Goal: Task Accomplishment & Management: Use online tool/utility

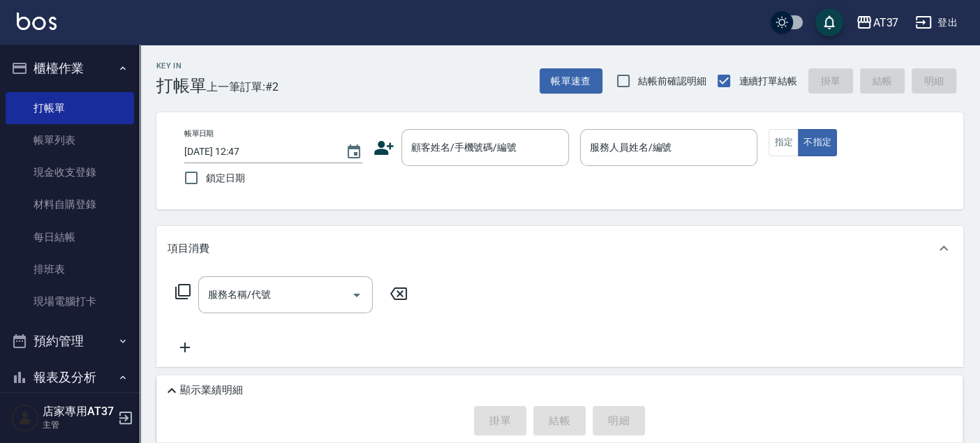
click at [479, 127] on div "帳單日期 [DATE] 12:47 鎖定日期 顧客姓名/手機號碼/編號 顧客姓名/手機號碼/編號 服務人員姓名/編號 服務人員姓名/編號 指定 不指定" at bounding box center [559, 160] width 807 height 97
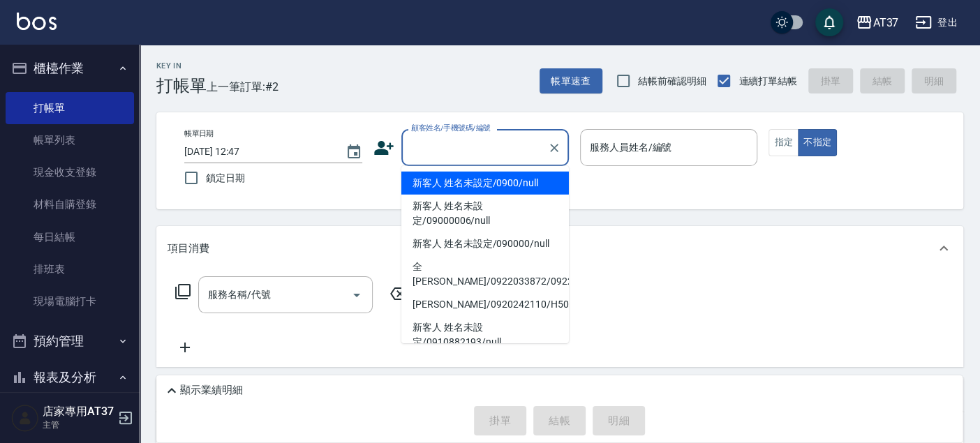
click at [479, 147] on input "顧客姓名/手機號碼/編號" at bounding box center [474, 147] width 134 height 24
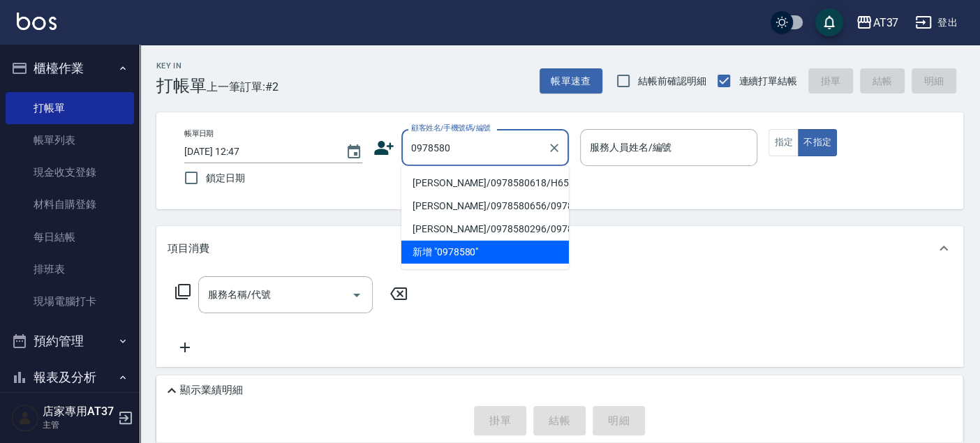
click at [476, 177] on li "[PERSON_NAME]/0978580618/H65" at bounding box center [484, 183] width 167 height 23
type input "[PERSON_NAME]/0978580618/H65"
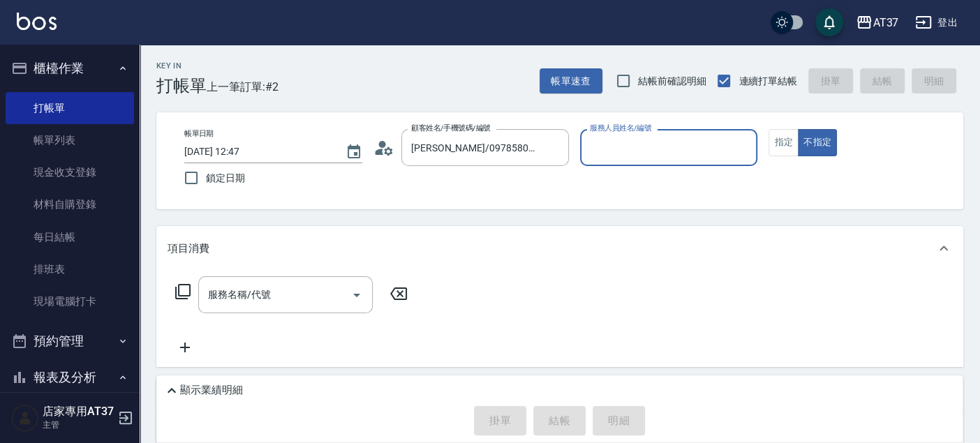
type input "[PERSON_NAME]-4"
click at [791, 148] on button "指定" at bounding box center [783, 142] width 30 height 27
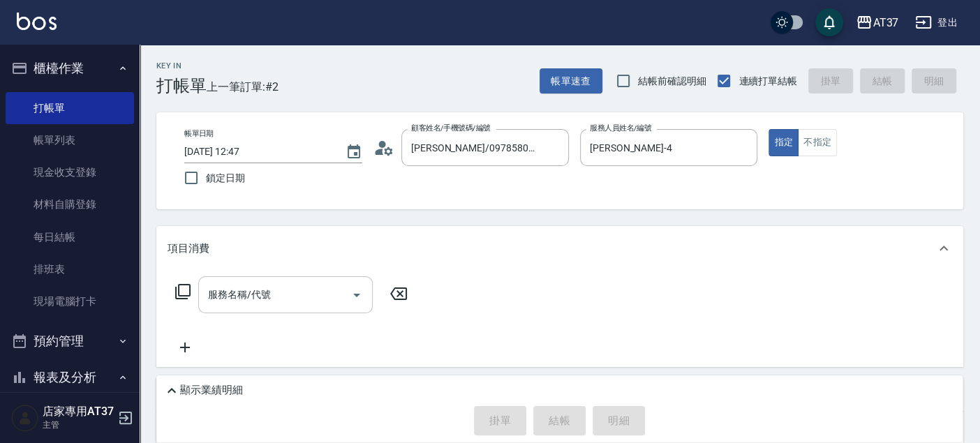
click at [291, 297] on input "服務名稱/代號" at bounding box center [274, 295] width 141 height 24
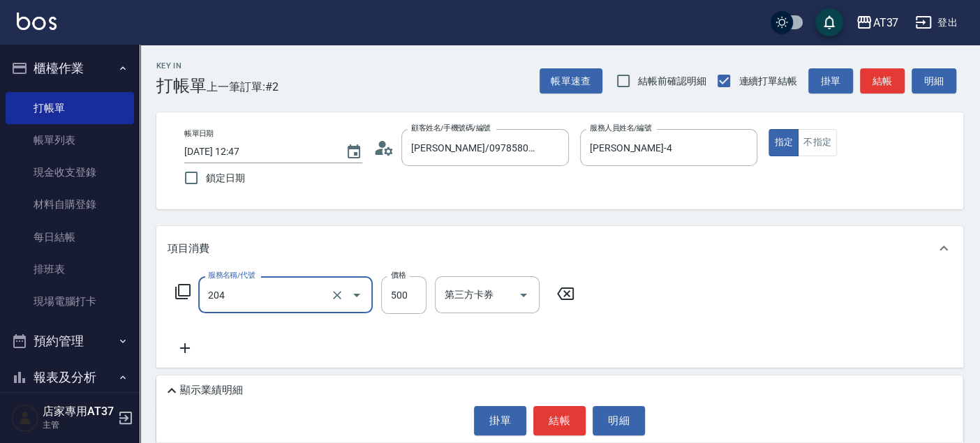
type input "A級洗+剪(204)"
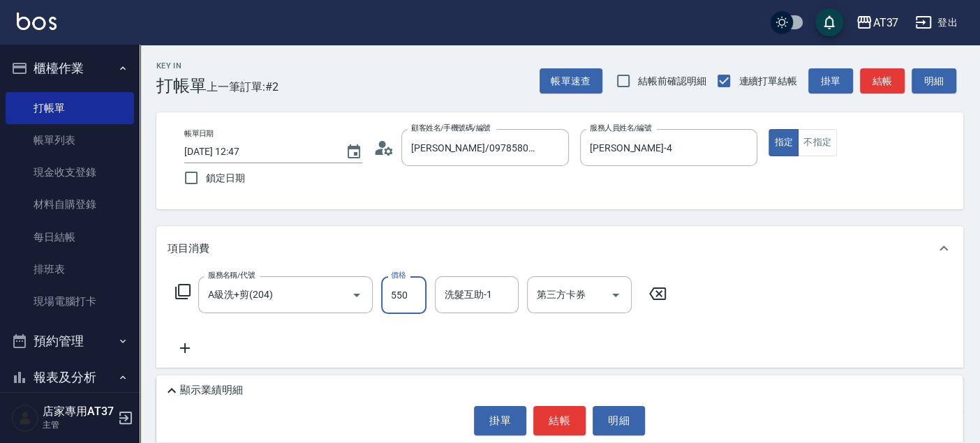
type input "550"
click at [549, 424] on button "結帳" at bounding box center [559, 420] width 52 height 29
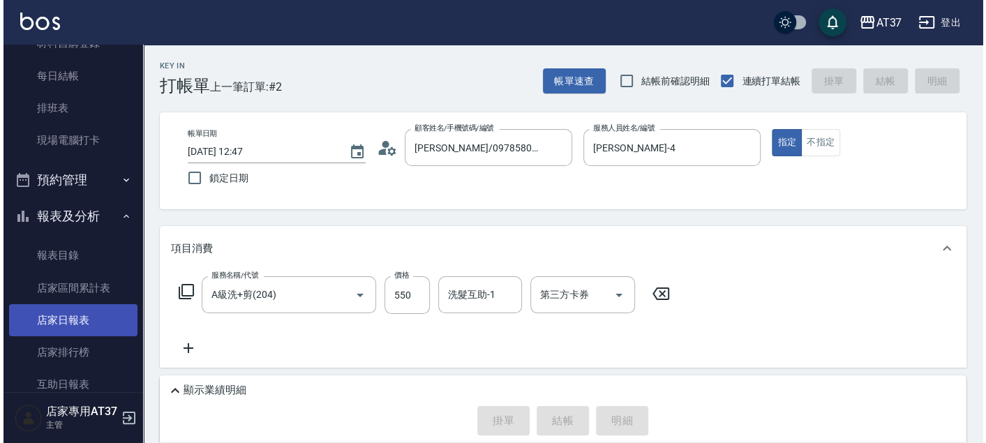
scroll to position [232, 0]
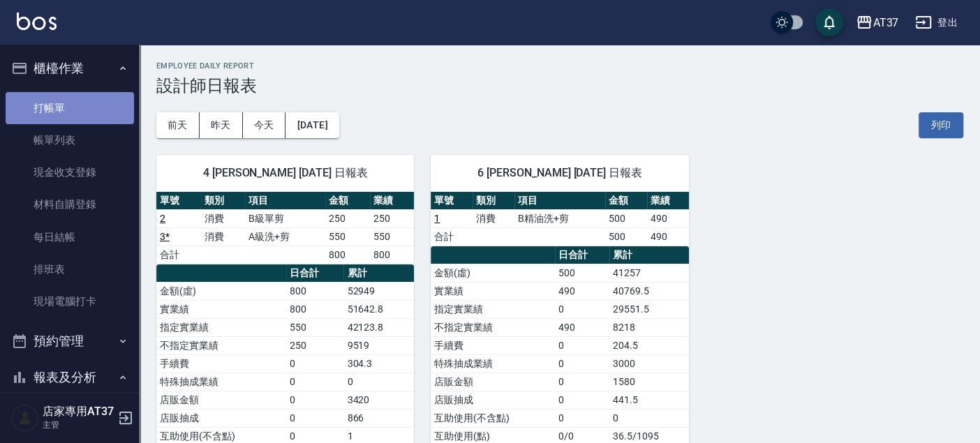
click at [75, 105] on link "打帳單" at bounding box center [70, 108] width 128 height 32
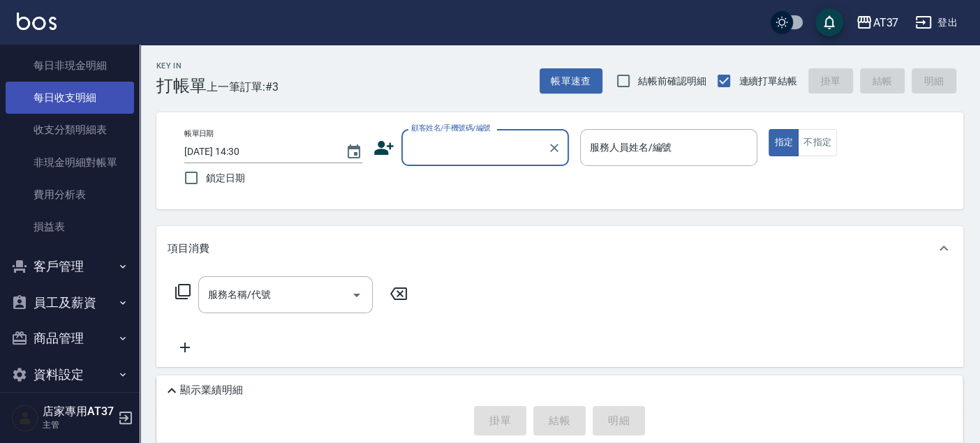
scroll to position [1206, 0]
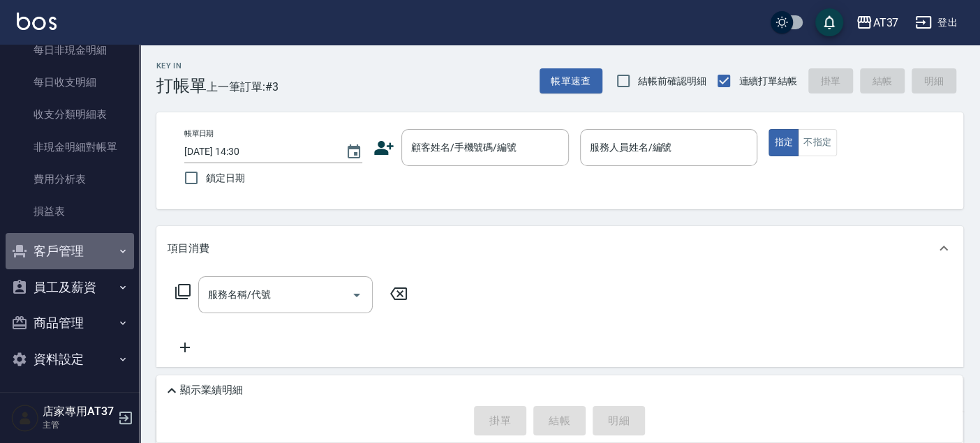
click at [91, 251] on button "客戶管理" at bounding box center [70, 251] width 128 height 36
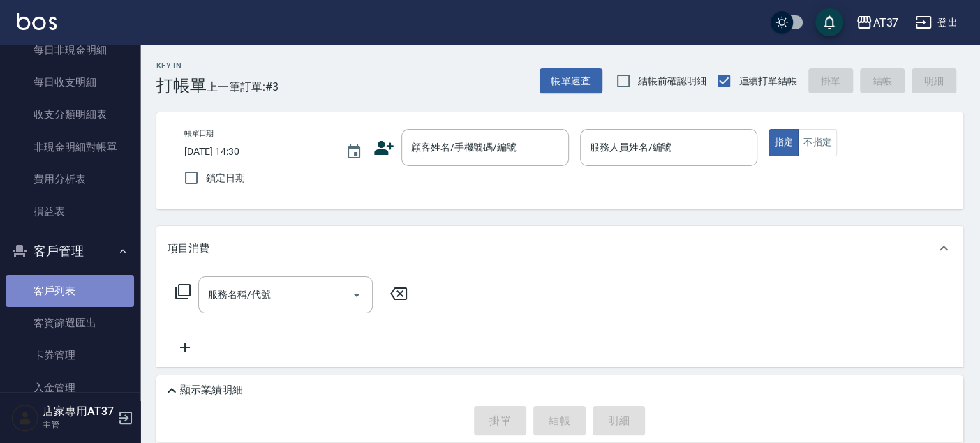
click at [89, 283] on link "客戶列表" at bounding box center [70, 291] width 128 height 32
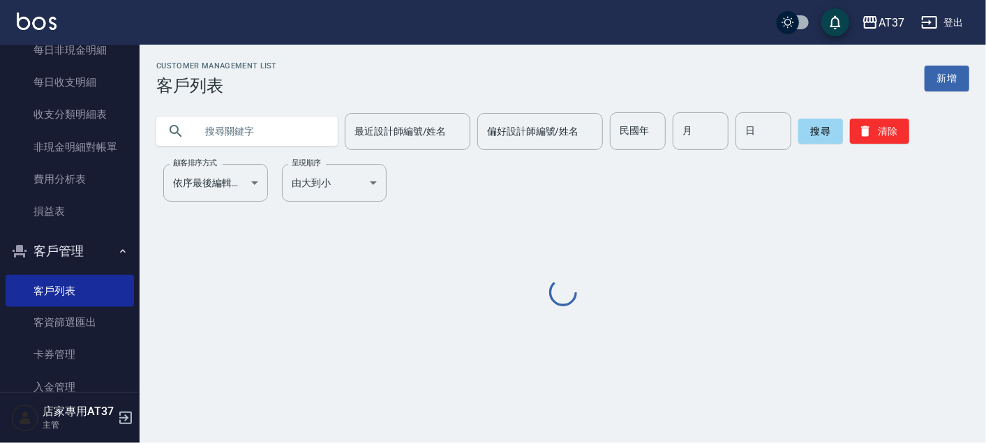
click at [378, 128] on div "最近設計師編號/姓名 最近設計師編號/姓名" at bounding box center [408, 131] width 126 height 37
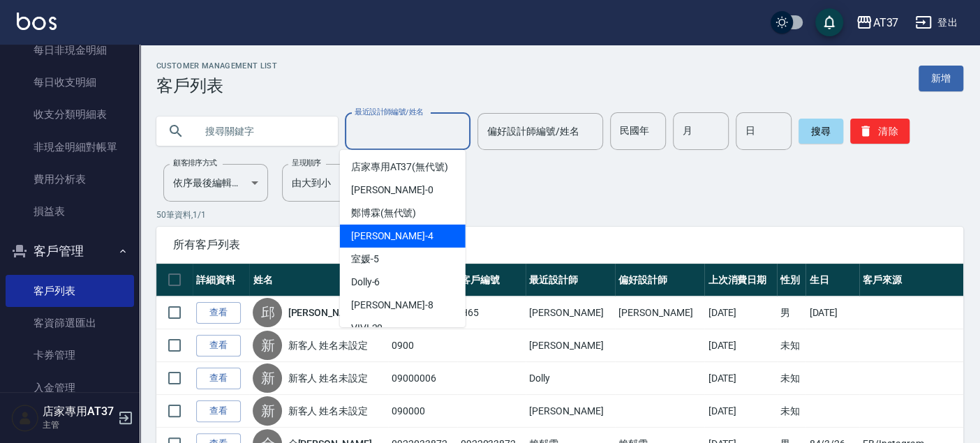
click at [384, 243] on span "[PERSON_NAME] -4" at bounding box center [392, 236] width 82 height 15
type input "[PERSON_NAME]-4"
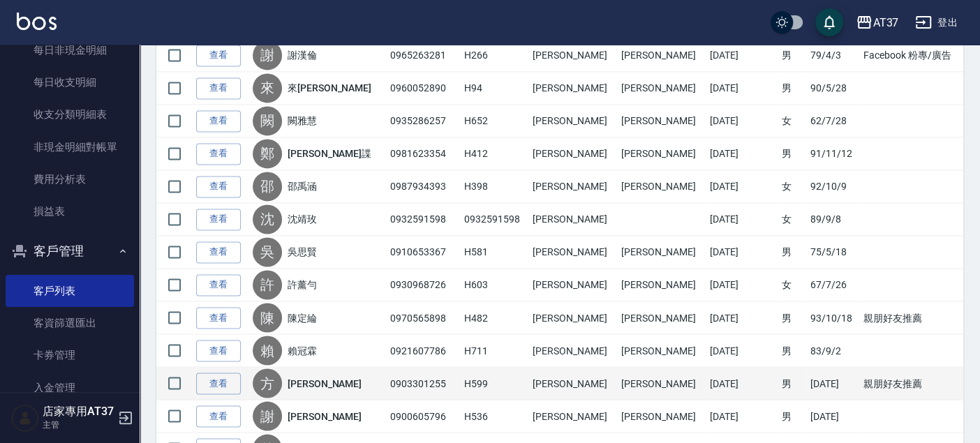
scroll to position [1315, 0]
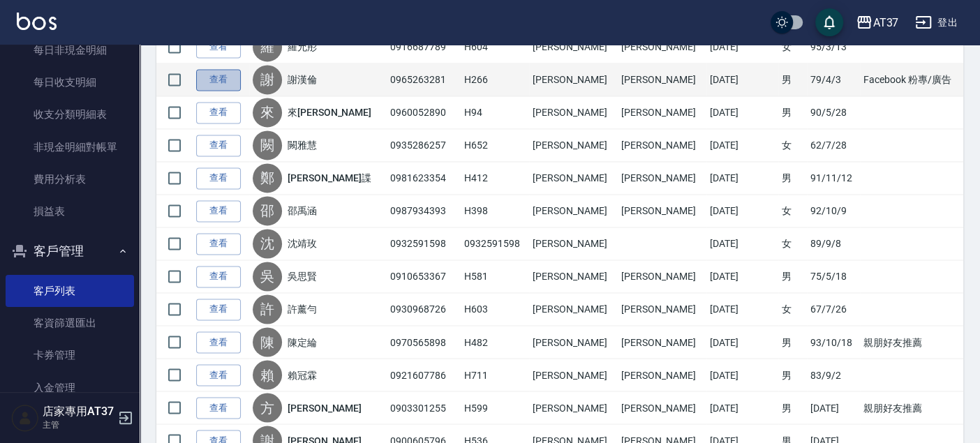
click at [211, 75] on link "查看" at bounding box center [218, 80] width 45 height 22
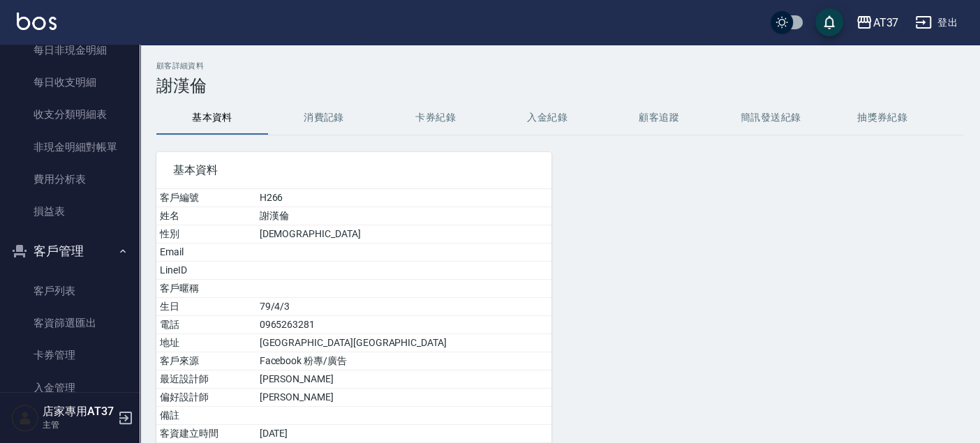
click at [345, 115] on button "消費記錄" at bounding box center [324, 117] width 112 height 33
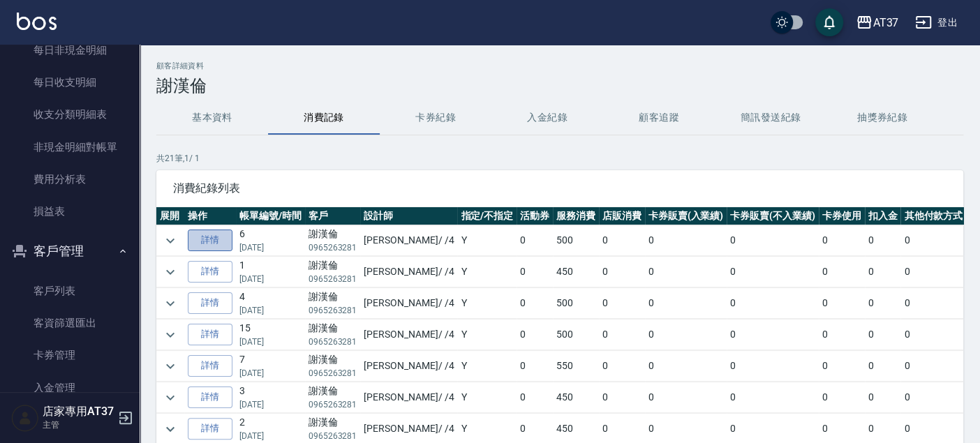
click at [210, 243] on link "詳情" at bounding box center [210, 241] width 45 height 22
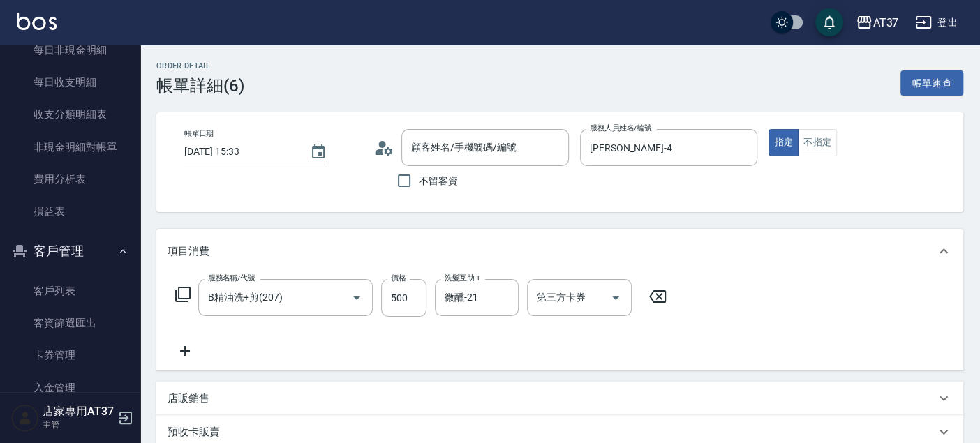
type input "[DATE] 15:33"
type input "[PERSON_NAME]-4"
type input "B精油洗+剪(207)"
type input "[PERSON_NAME]/0965263281/H266"
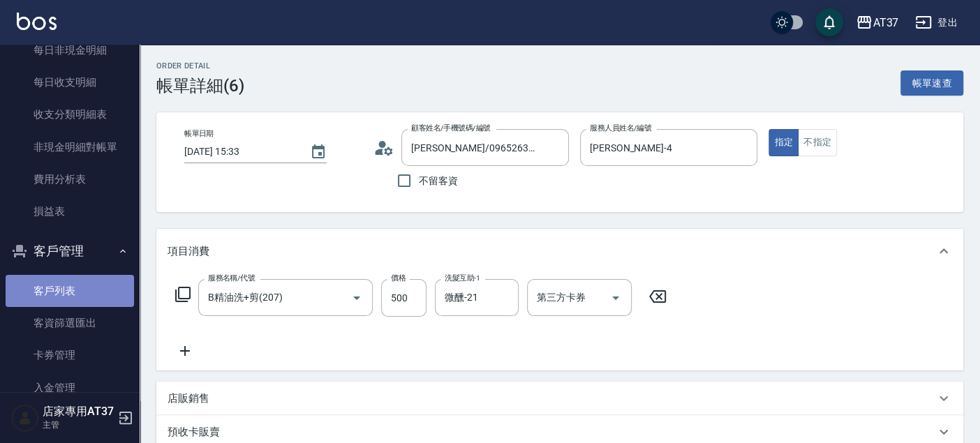
click at [89, 285] on link "客戶列表" at bounding box center [70, 291] width 128 height 32
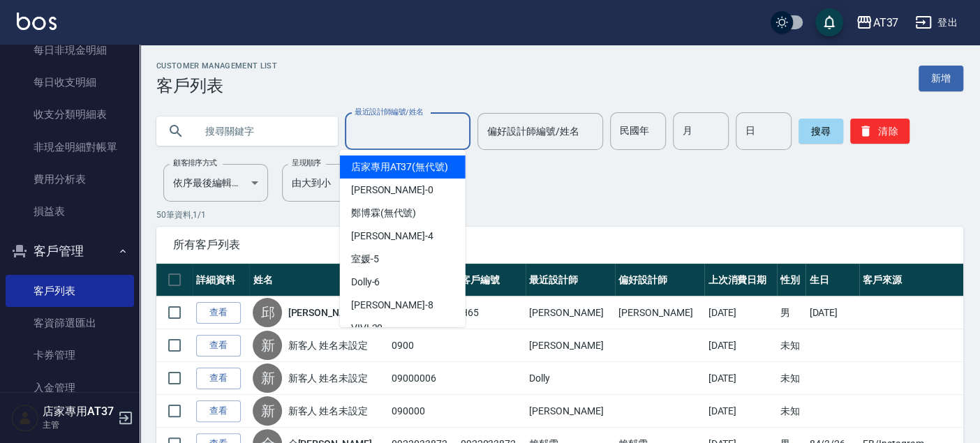
click at [366, 121] on input "最近設計師編號/姓名" at bounding box center [407, 131] width 113 height 24
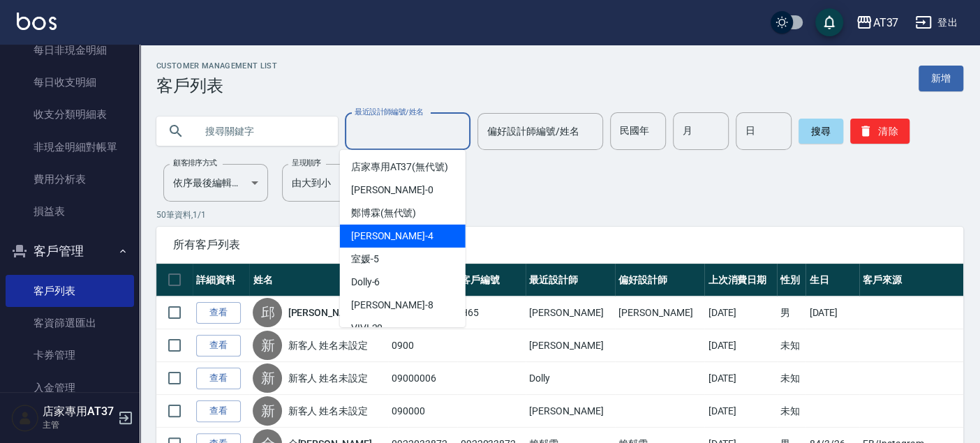
click at [368, 243] on span "[PERSON_NAME] -4" at bounding box center [392, 236] width 82 height 15
type input "[PERSON_NAME]-4"
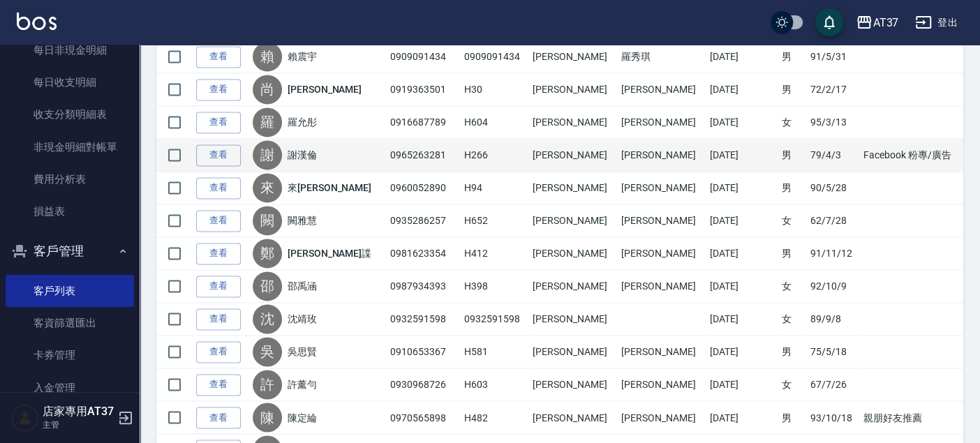
scroll to position [1007, 0]
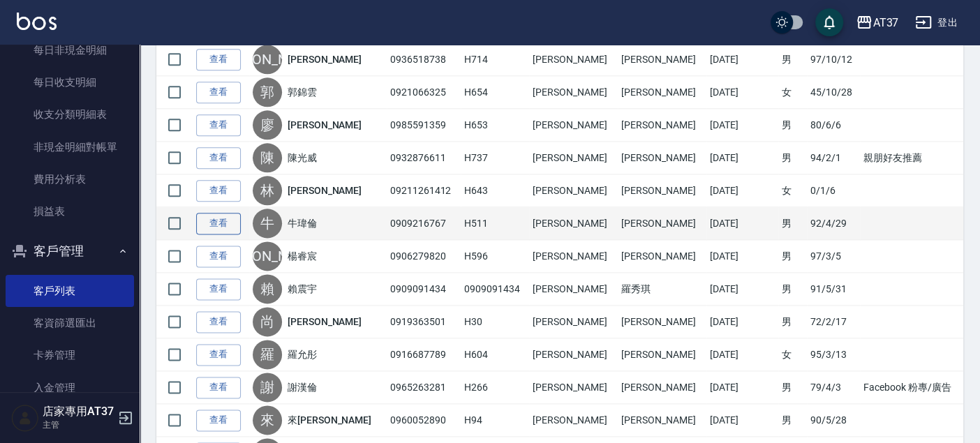
click at [227, 217] on link "查看" at bounding box center [218, 224] width 45 height 22
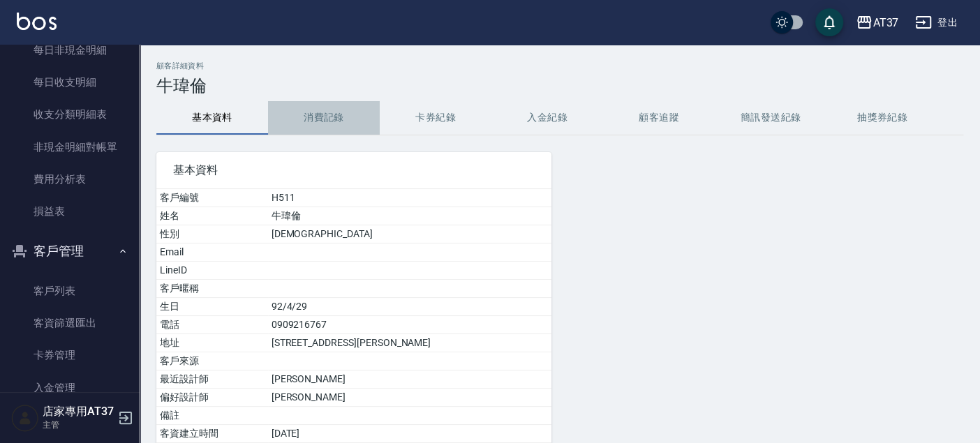
click at [317, 112] on button "消費記錄" at bounding box center [324, 117] width 112 height 33
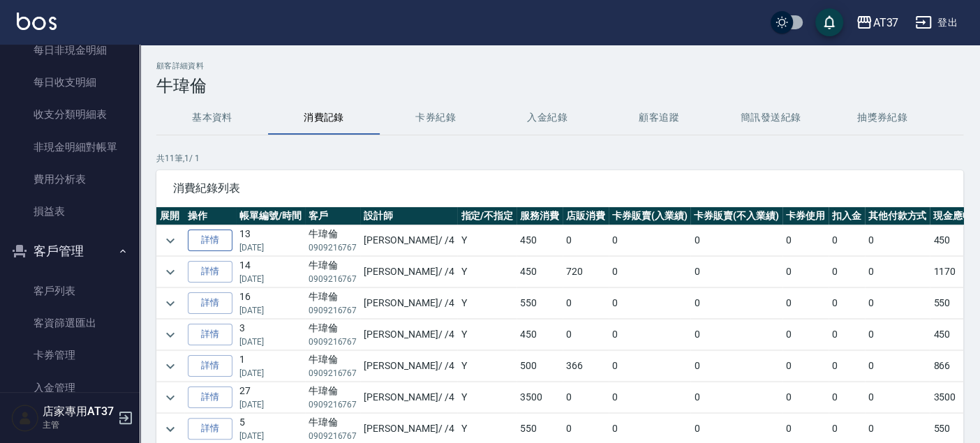
click at [220, 233] on link "詳情" at bounding box center [210, 241] width 45 height 22
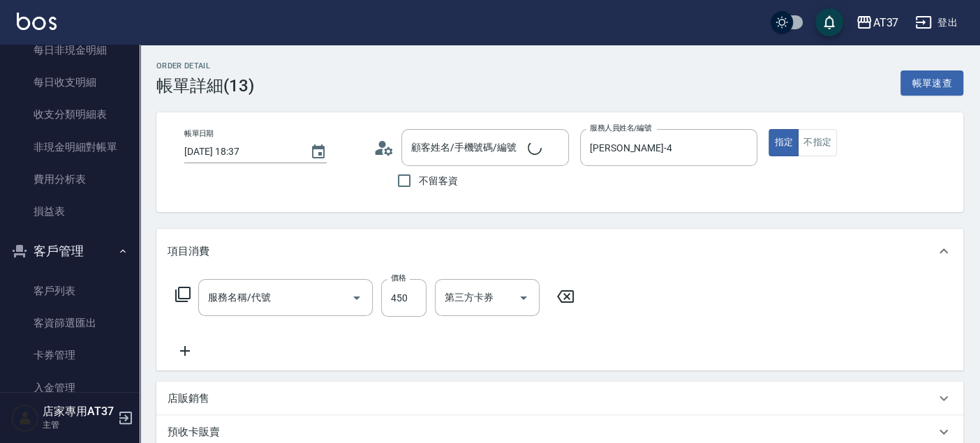
type input "[DATE] 18:37"
type input "[PERSON_NAME]-4"
type input "[PERSON_NAME]/0909216767 /H511"
type input "A級洗+剪(204)"
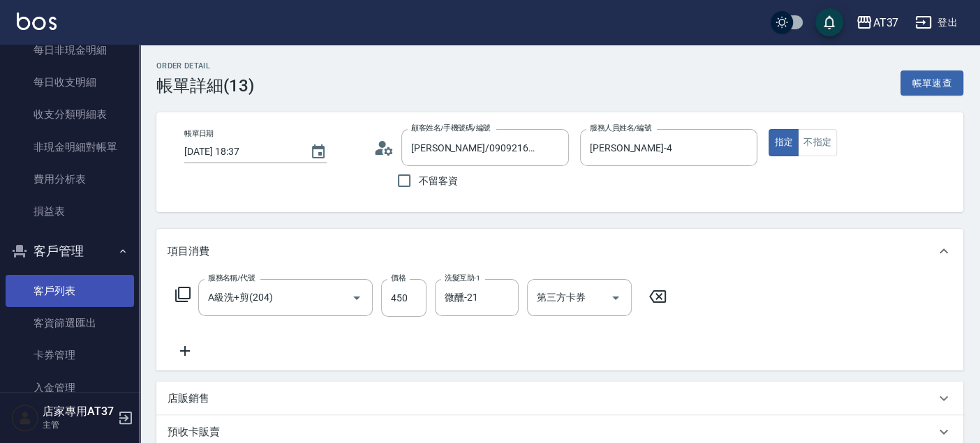
click at [61, 290] on link "客戶列表" at bounding box center [70, 291] width 128 height 32
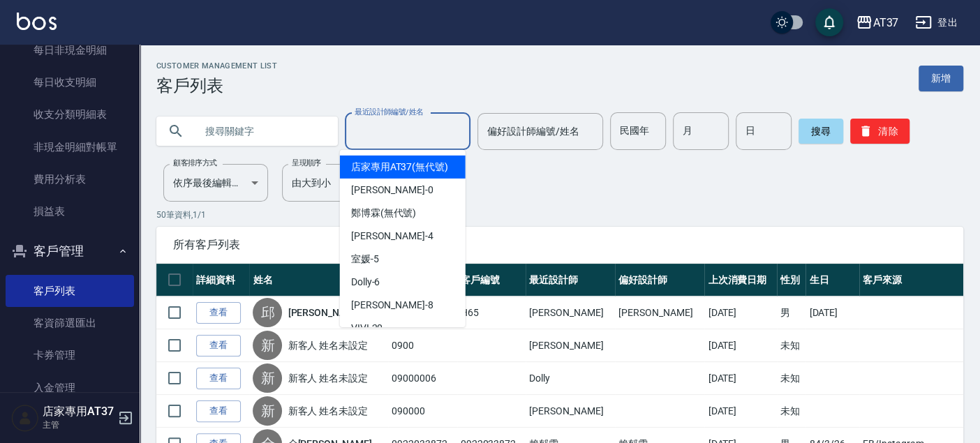
click at [357, 122] on div "最近設計師編號/姓名 最近設計師編號/姓名" at bounding box center [408, 131] width 126 height 37
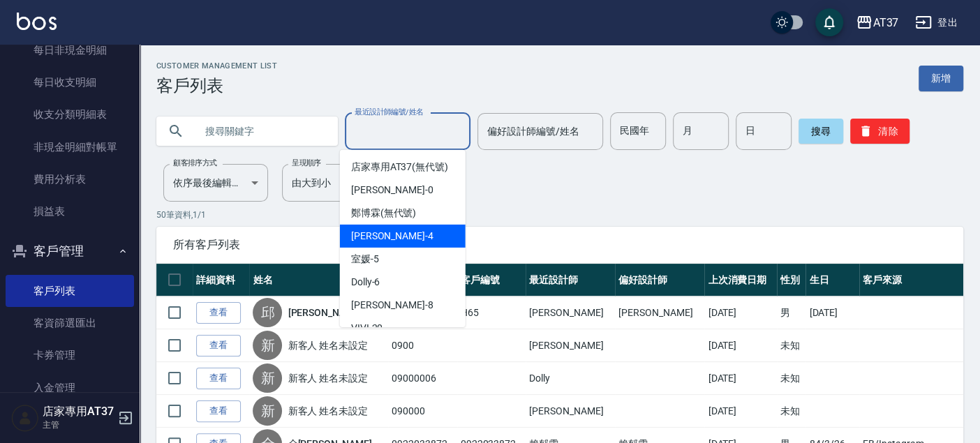
click at [378, 243] on span "[PERSON_NAME] -4" at bounding box center [392, 236] width 82 height 15
type input "[PERSON_NAME]-4"
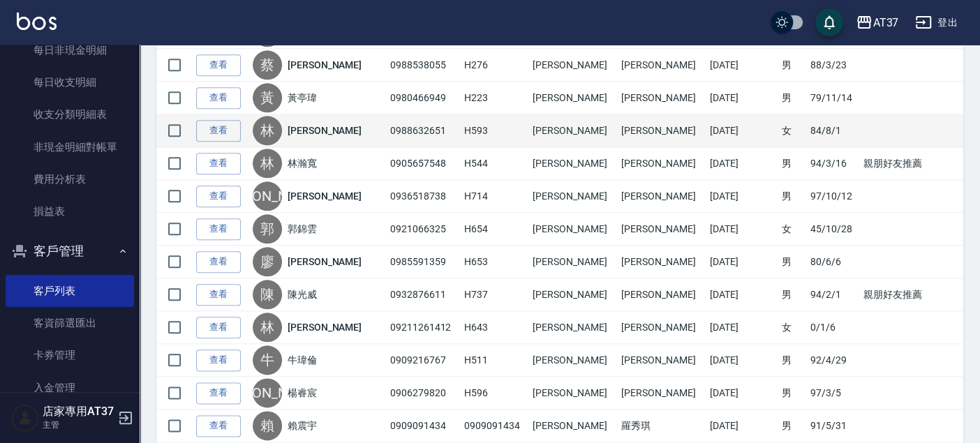
scroll to position [853, 0]
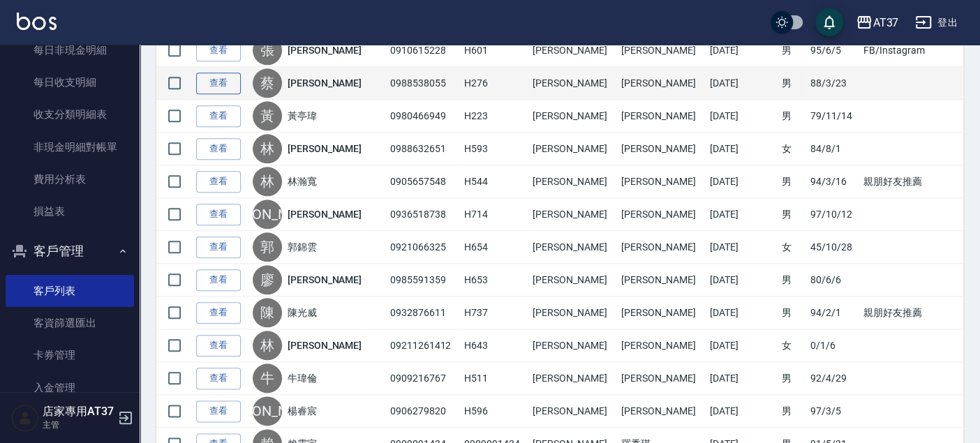
click at [210, 77] on link "查看" at bounding box center [218, 84] width 45 height 22
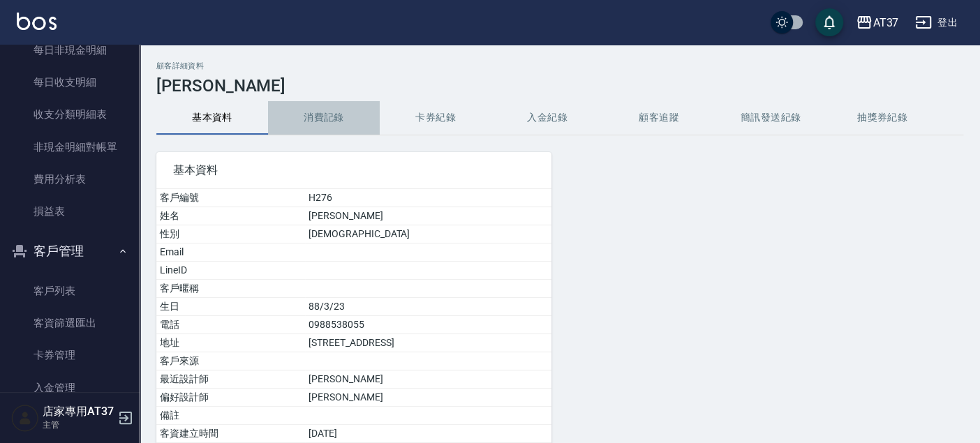
click at [328, 103] on button "消費記錄" at bounding box center [324, 117] width 112 height 33
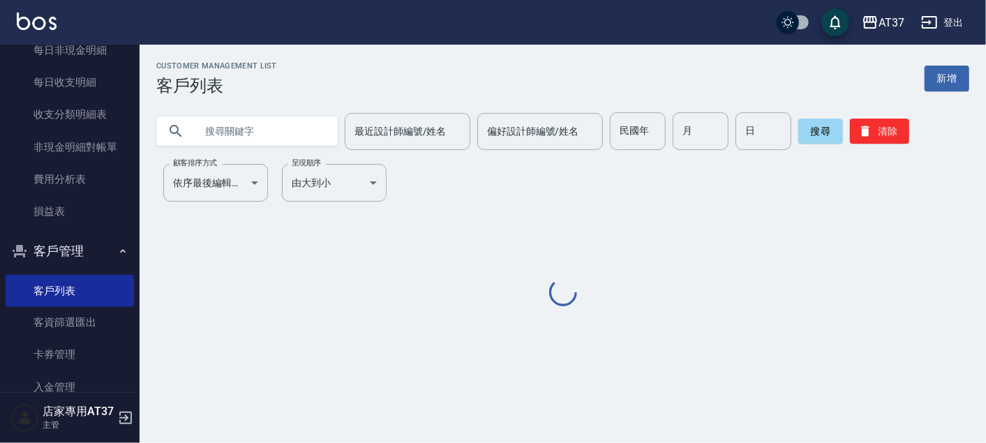
click at [351, 124] on div "最近設計師編號/姓名 最近設計師編號/姓名" at bounding box center [408, 131] width 126 height 37
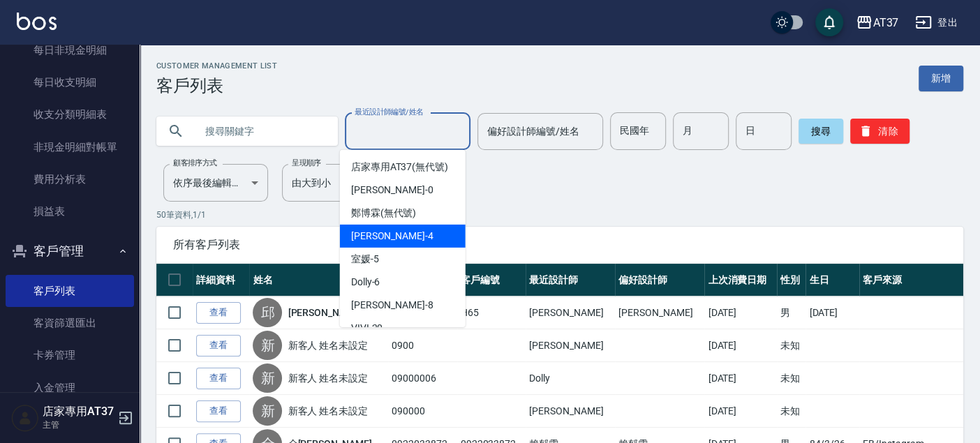
click at [400, 248] on div "[PERSON_NAME] -4" at bounding box center [403, 236] width 126 height 23
type input "[PERSON_NAME]-4"
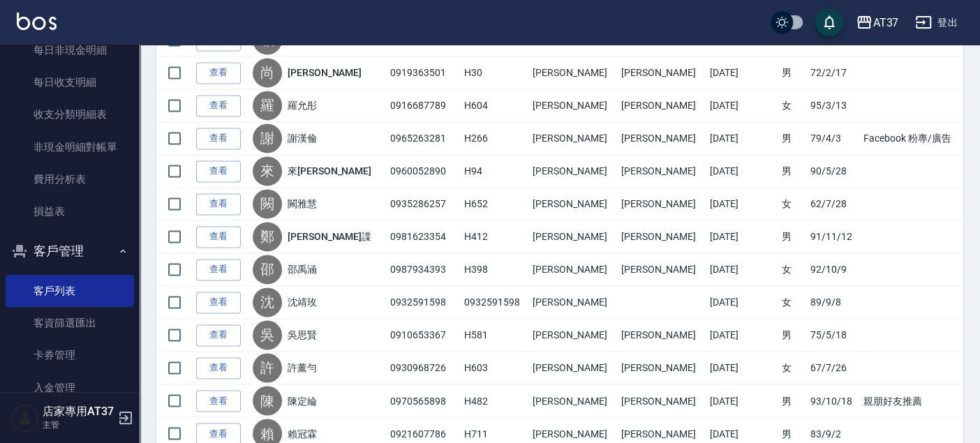
scroll to position [1547, 0]
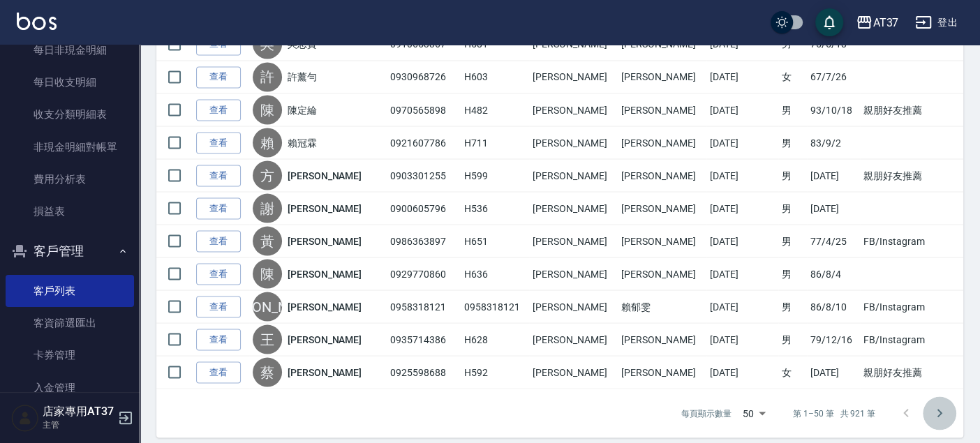
click at [935, 405] on icon "Go to next page" at bounding box center [939, 413] width 17 height 17
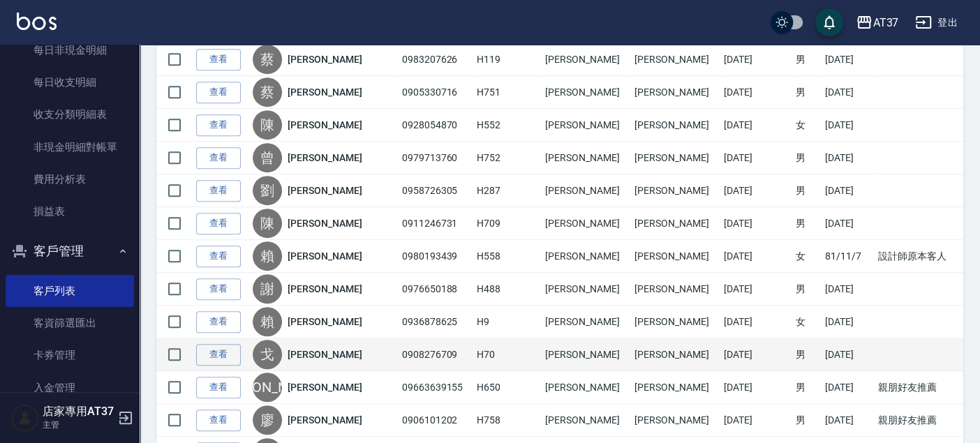
scroll to position [465, 0]
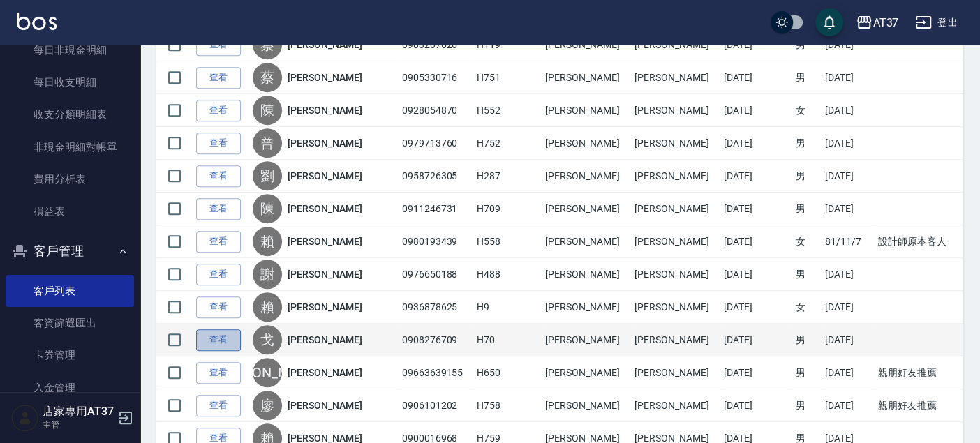
click at [236, 332] on link "查看" at bounding box center [218, 340] width 45 height 22
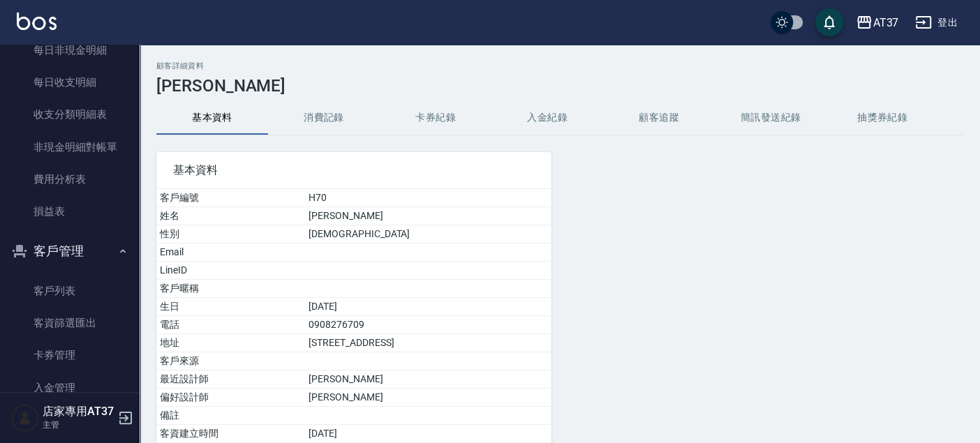
click at [333, 110] on button "消費記錄" at bounding box center [324, 117] width 112 height 33
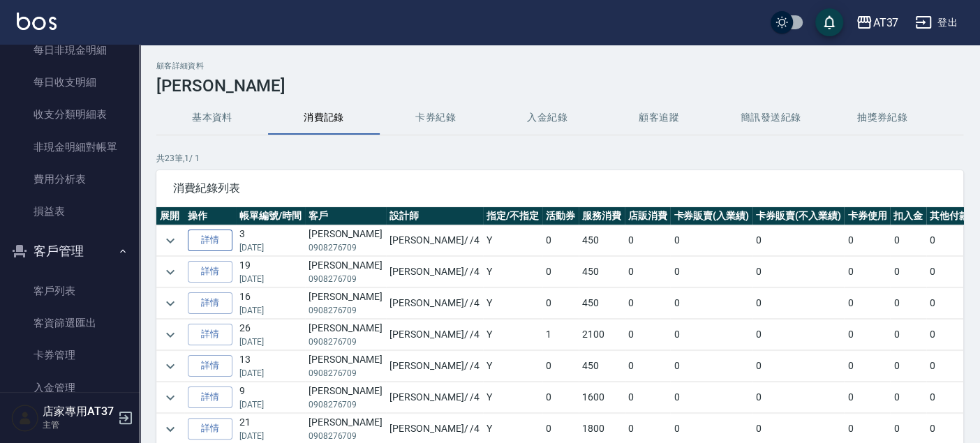
click at [198, 233] on link "詳情" at bounding box center [210, 241] width 45 height 22
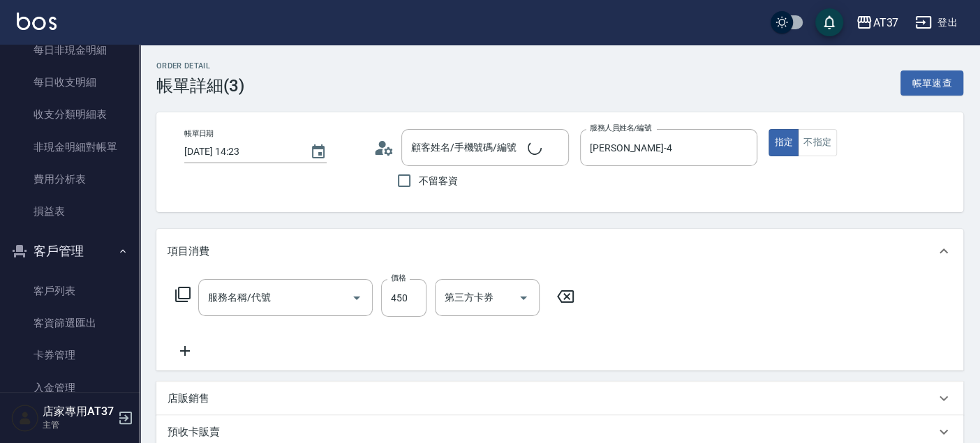
type input "[DATE] 14:23"
type input "[PERSON_NAME]-4"
type input "[PERSON_NAME]/0908276709/H70"
type input "A級洗+剪(204)"
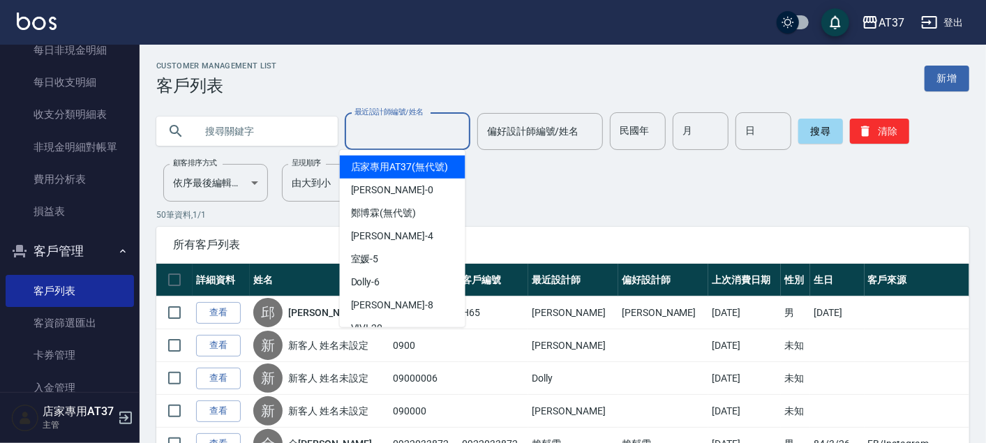
click at [374, 133] on div "最近設計師編號/姓名 最近設計師編號/姓名" at bounding box center [408, 131] width 126 height 37
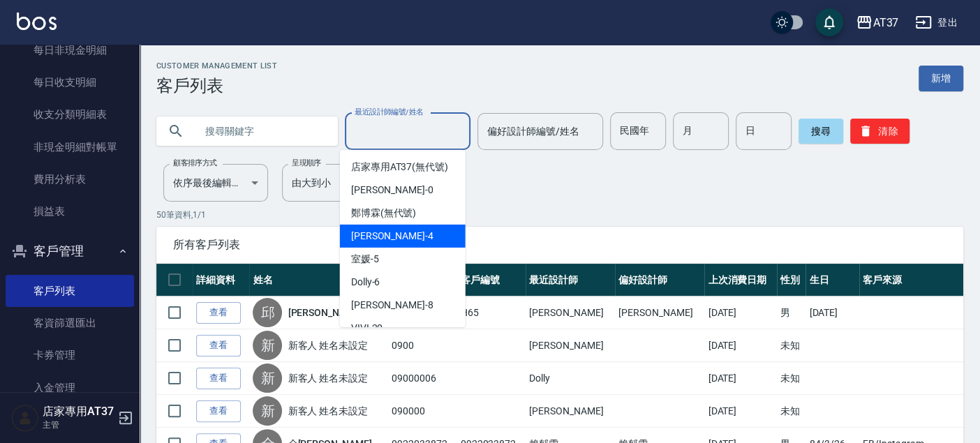
click at [392, 242] on div "[PERSON_NAME] -4" at bounding box center [403, 236] width 126 height 23
type input "[PERSON_NAME]-4"
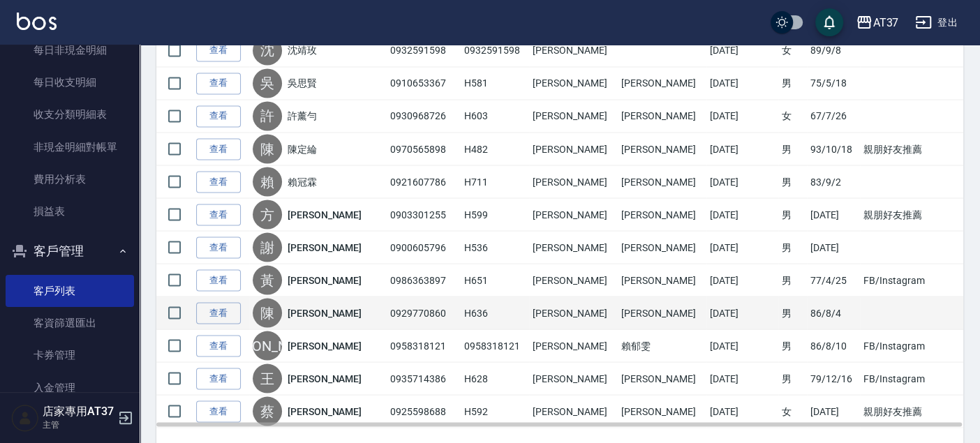
scroll to position [1547, 0]
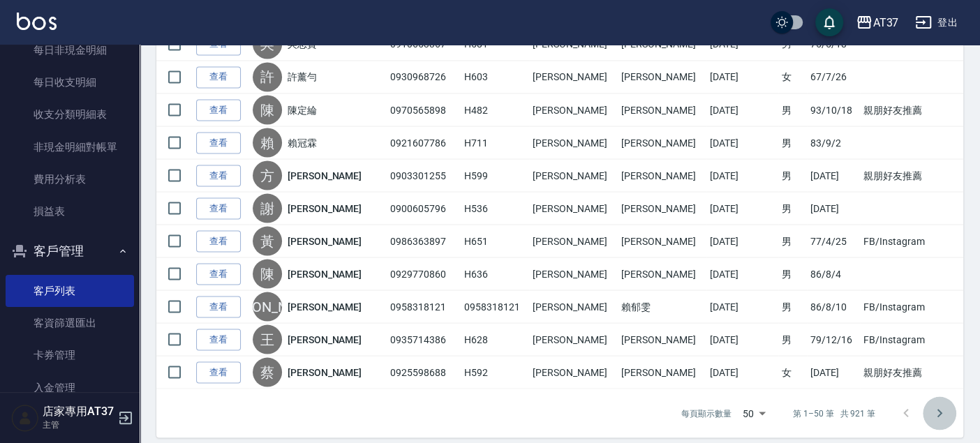
click at [938, 409] on icon "Go to next page" at bounding box center [939, 413] width 5 height 8
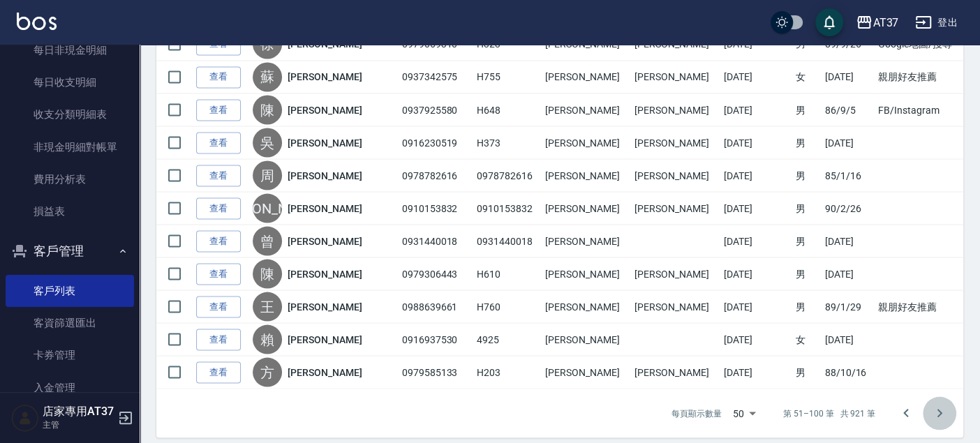
click at [931, 405] on icon "Go to next page" at bounding box center [939, 413] width 17 height 17
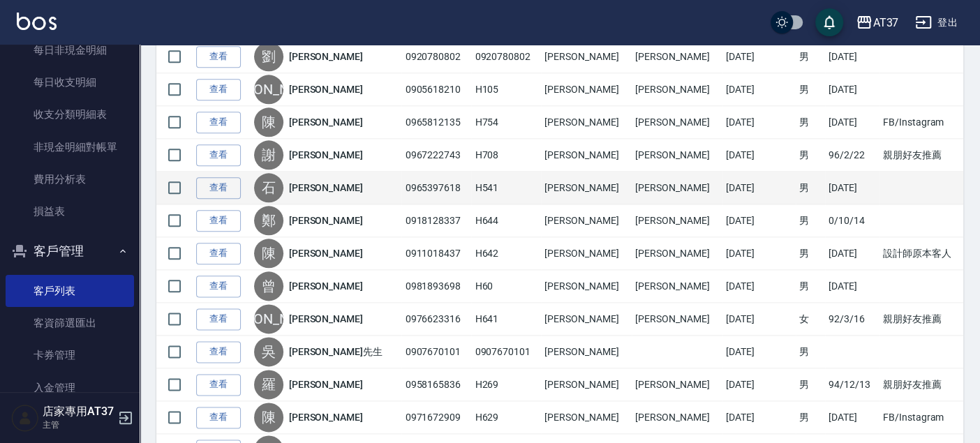
scroll to position [927, 0]
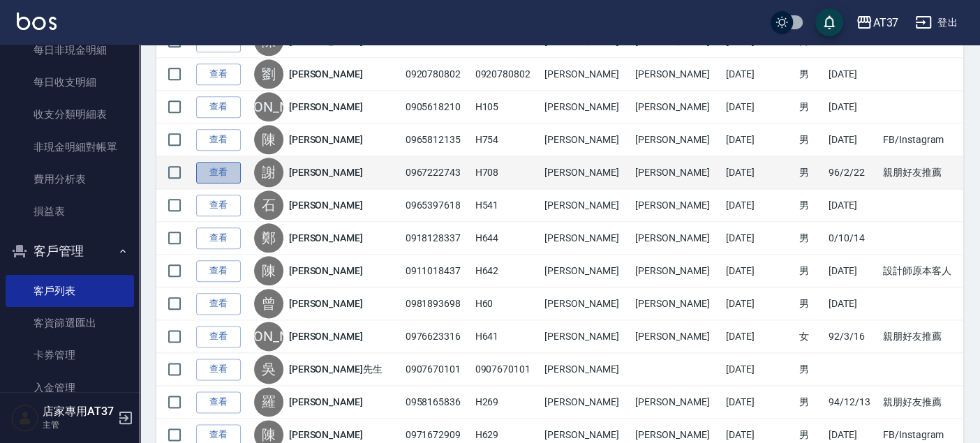
click at [225, 163] on link "查看" at bounding box center [218, 173] width 45 height 22
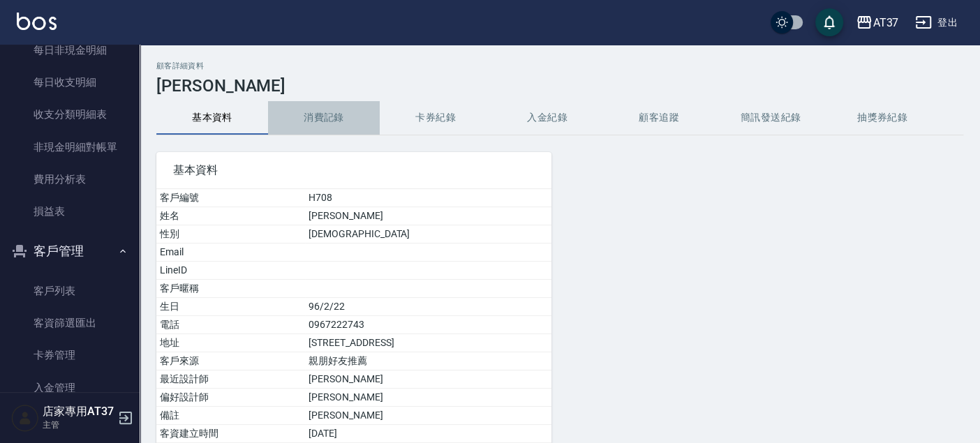
click at [314, 119] on button "消費記錄" at bounding box center [324, 117] width 112 height 33
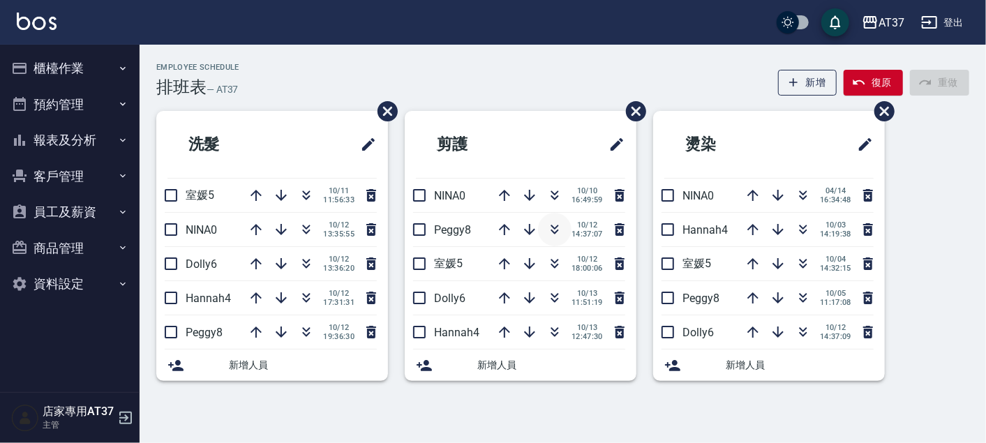
click at [555, 227] on icon "button" at bounding box center [555, 227] width 8 height 5
click at [553, 268] on icon "button" at bounding box center [554, 263] width 17 height 17
click at [552, 262] on icon "button" at bounding box center [554, 263] width 17 height 17
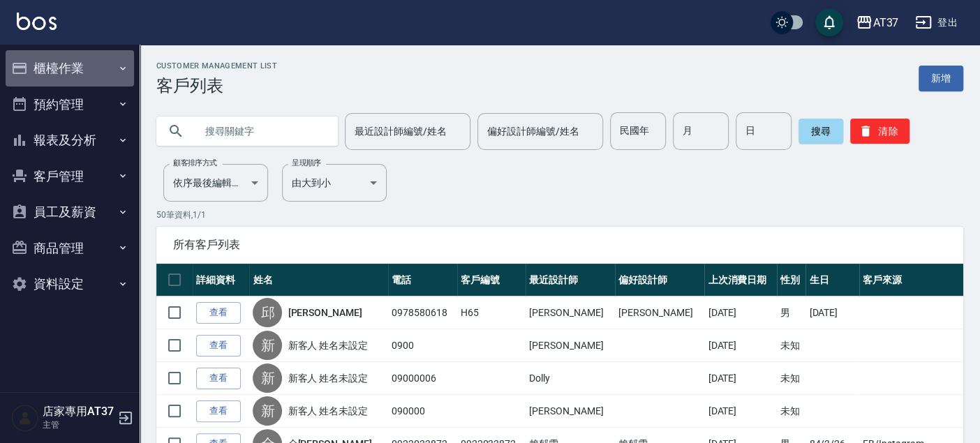
click at [63, 69] on button "櫃檯作業" at bounding box center [70, 68] width 128 height 36
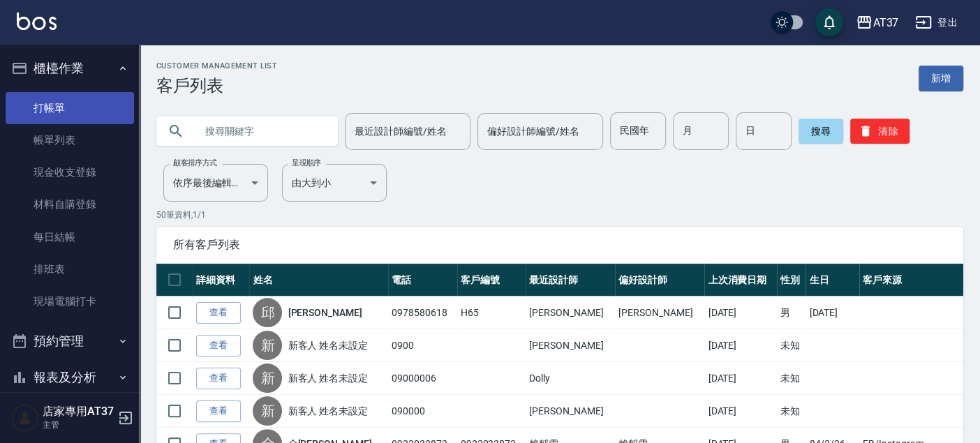
click at [75, 107] on link "打帳單" at bounding box center [70, 108] width 128 height 32
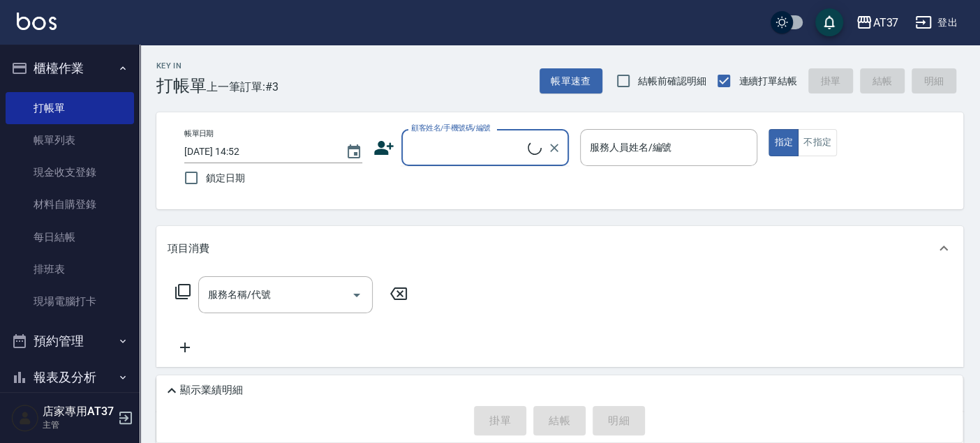
click at [451, 149] on input "顧客姓名/手機號碼/編號" at bounding box center [467, 147] width 120 height 24
click at [469, 195] on li "楊廷軒/0983666580/0983666580" at bounding box center [484, 183] width 167 height 23
type input "楊廷軒/0983666580/0983666580"
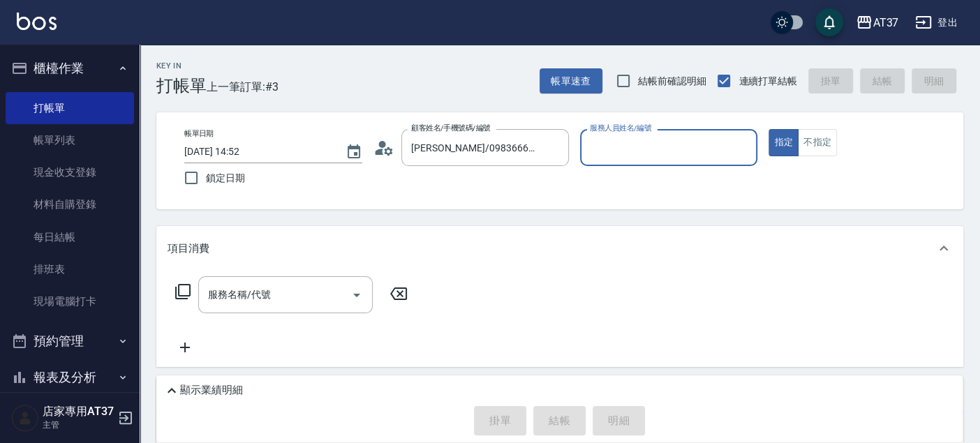
type input "Dolly-6"
click at [768, 129] on button "指定" at bounding box center [783, 142] width 30 height 27
type button "true"
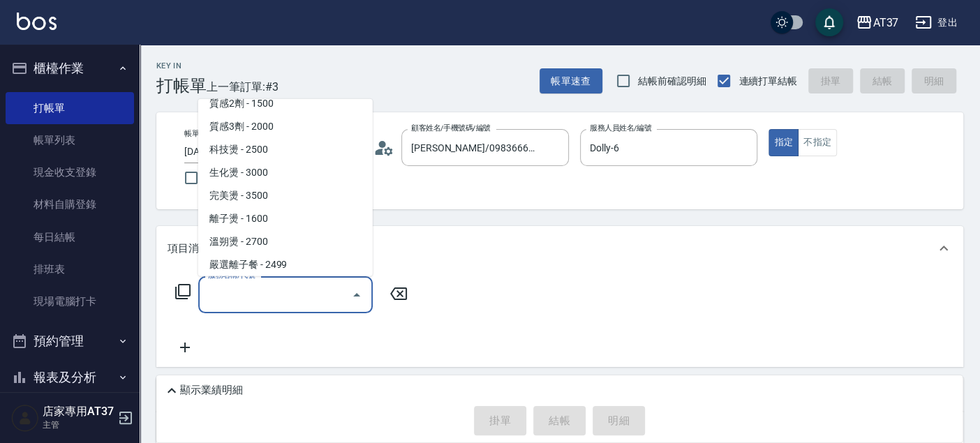
scroll to position [648, 0]
type input "嚴選離子餐(308)"
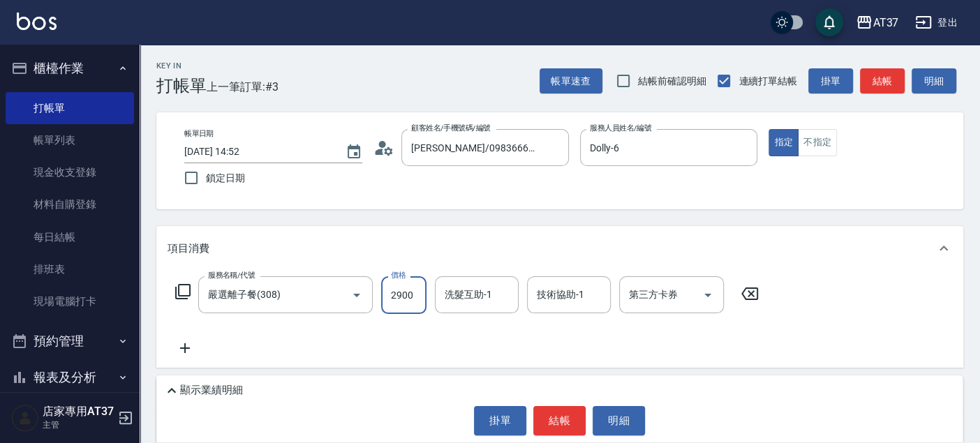
type input "2900"
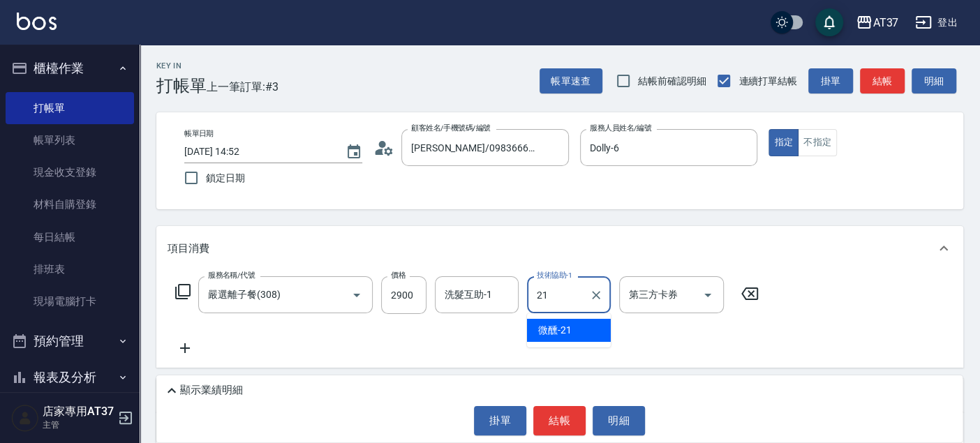
type input "微醺-21"
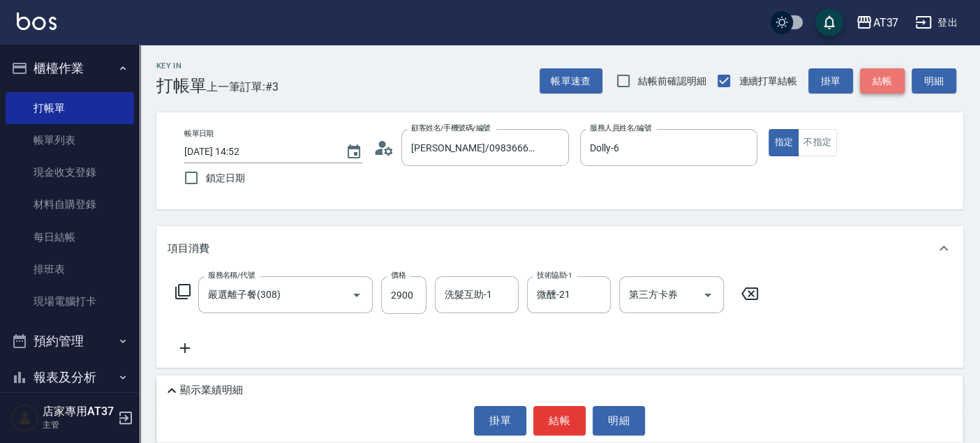
click at [872, 79] on button "結帳" at bounding box center [882, 81] width 45 height 26
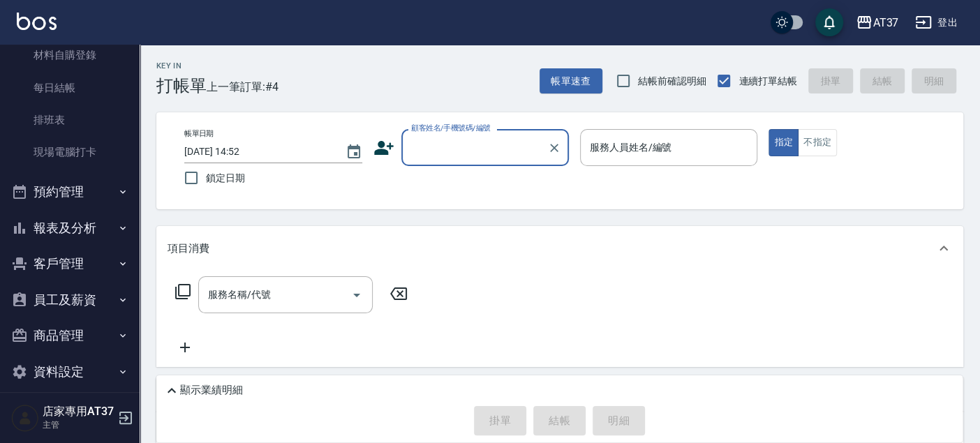
scroll to position [155, 0]
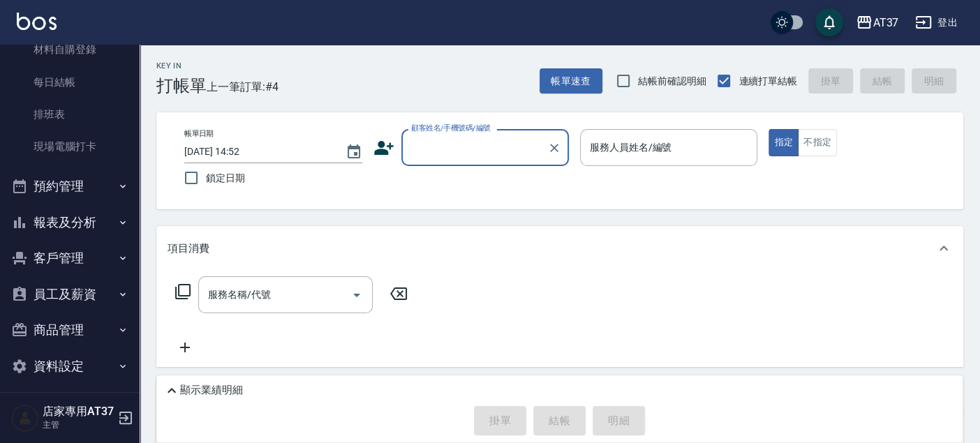
click at [75, 211] on button "報表及分析" at bounding box center [70, 222] width 128 height 36
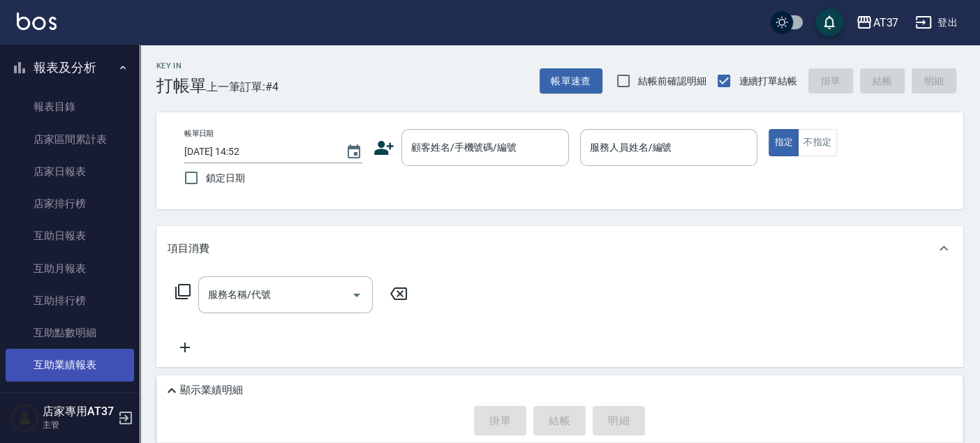
scroll to position [465, 0]
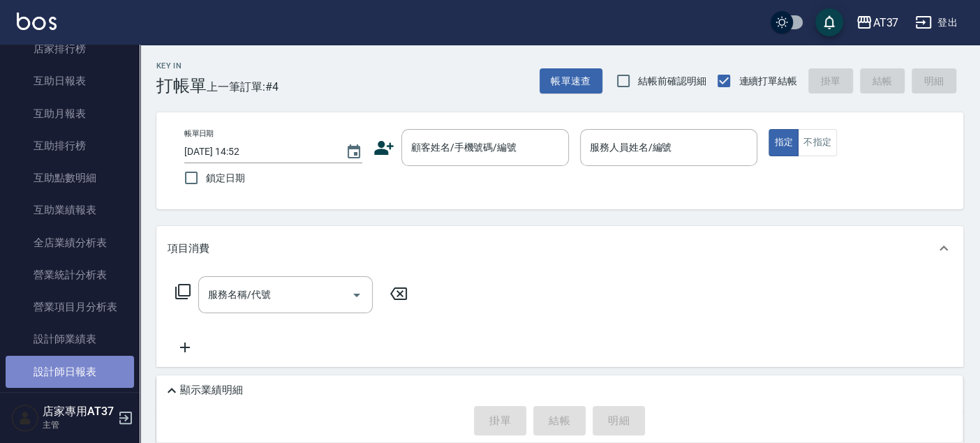
click at [84, 373] on link "設計師日報表" at bounding box center [70, 372] width 128 height 32
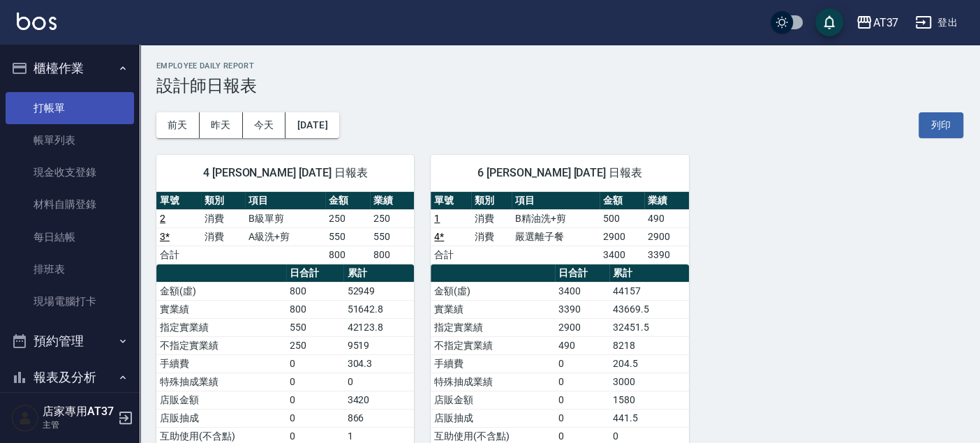
click at [70, 98] on link "打帳單" at bounding box center [70, 108] width 128 height 32
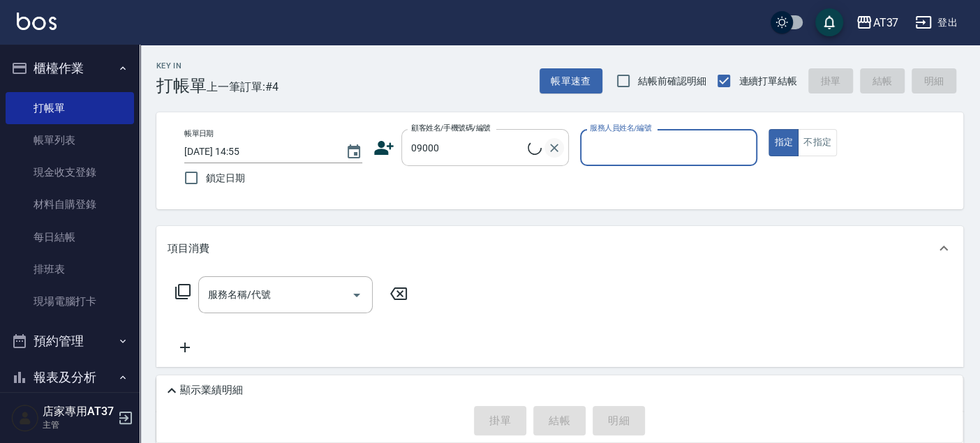
type input "新客人 姓名未設定/09000/null"
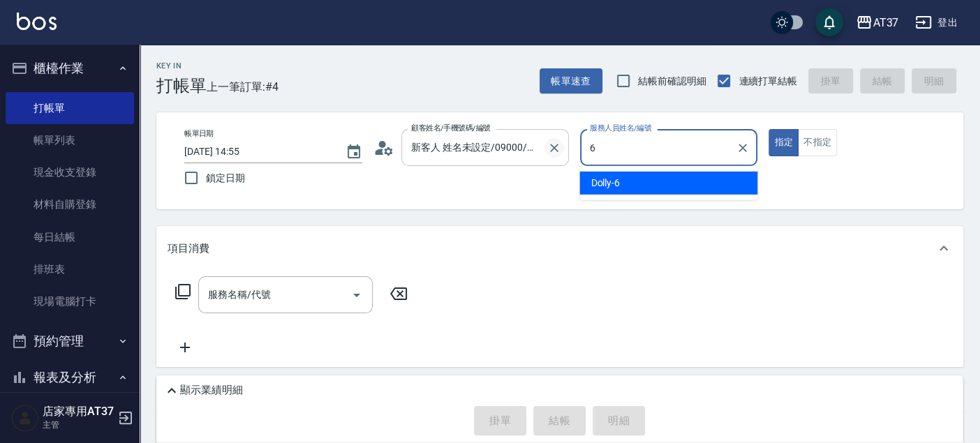
type input "Dolly-6"
type button "true"
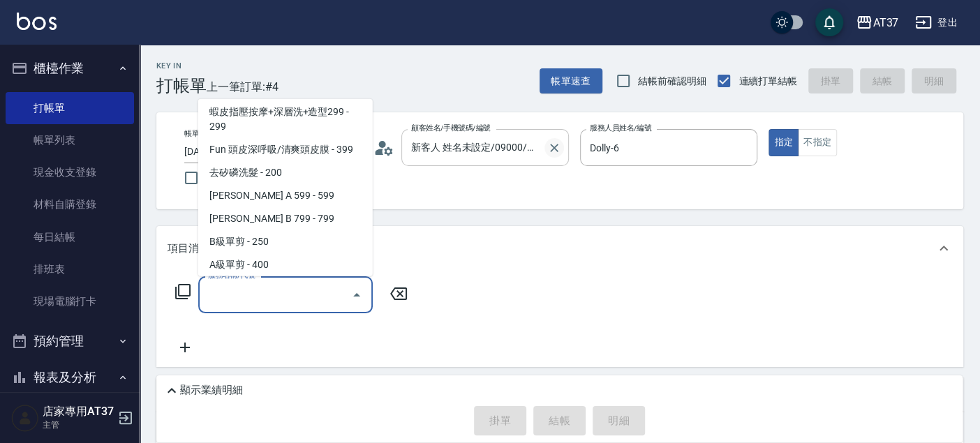
scroll to position [303, 0]
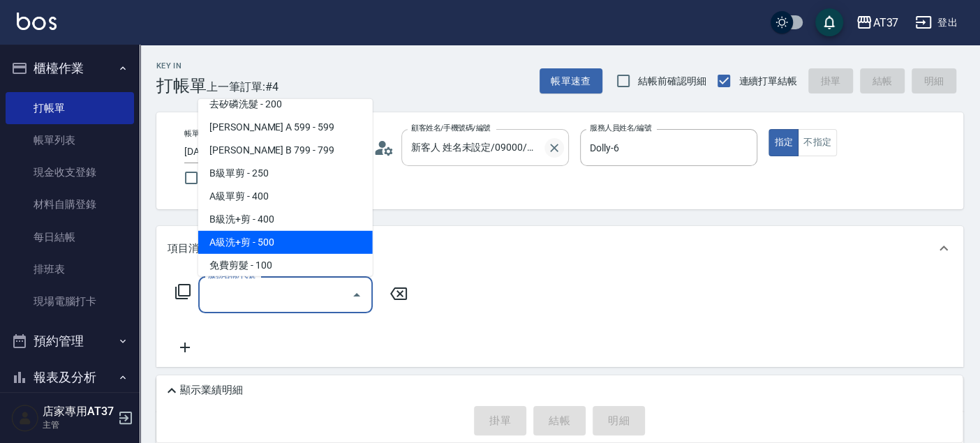
type input "A級洗+剪(204)"
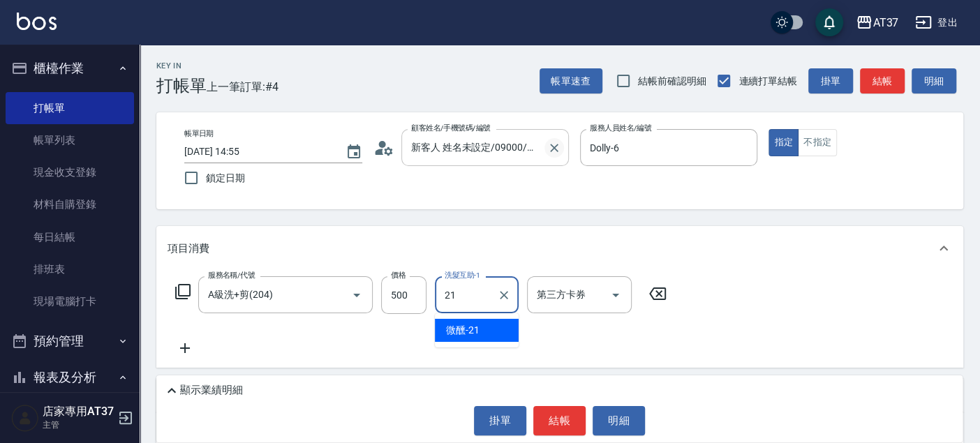
type input "微醺-21"
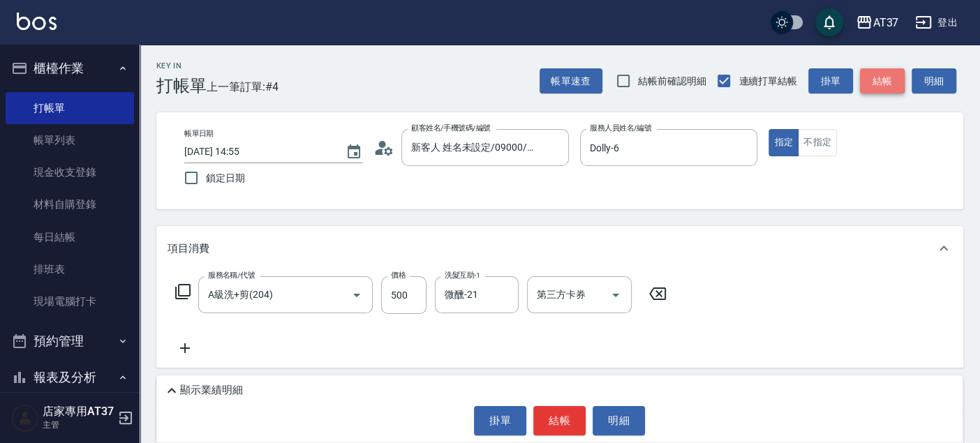
click at [893, 81] on button "結帳" at bounding box center [882, 81] width 45 height 26
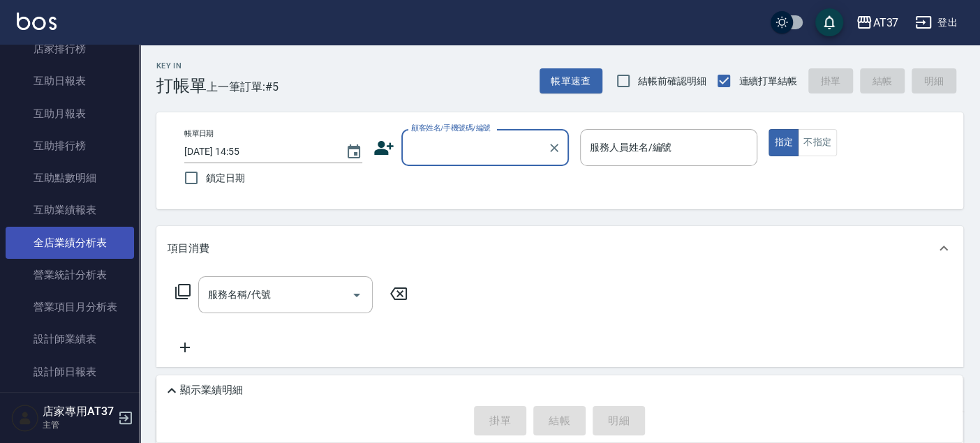
scroll to position [542, 0]
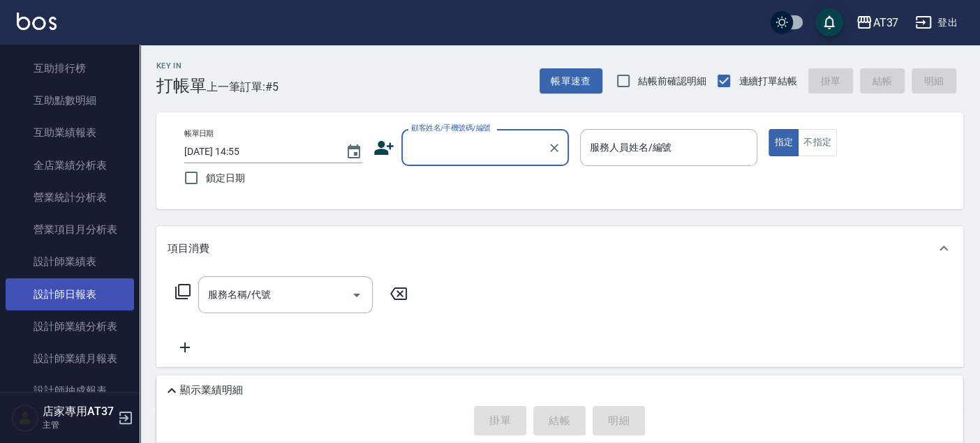
click at [106, 294] on link "設計師日報表" at bounding box center [70, 294] width 128 height 32
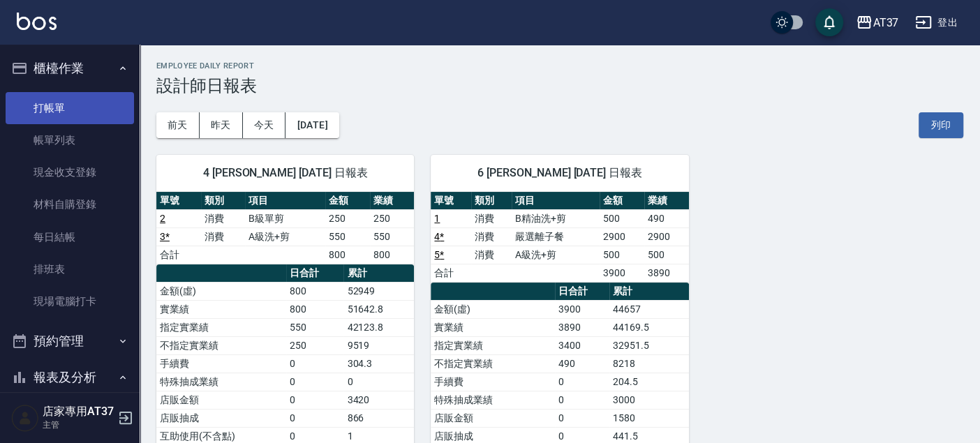
click at [59, 103] on link "打帳單" at bounding box center [70, 108] width 128 height 32
